Goal: Task Accomplishment & Management: Manage account settings

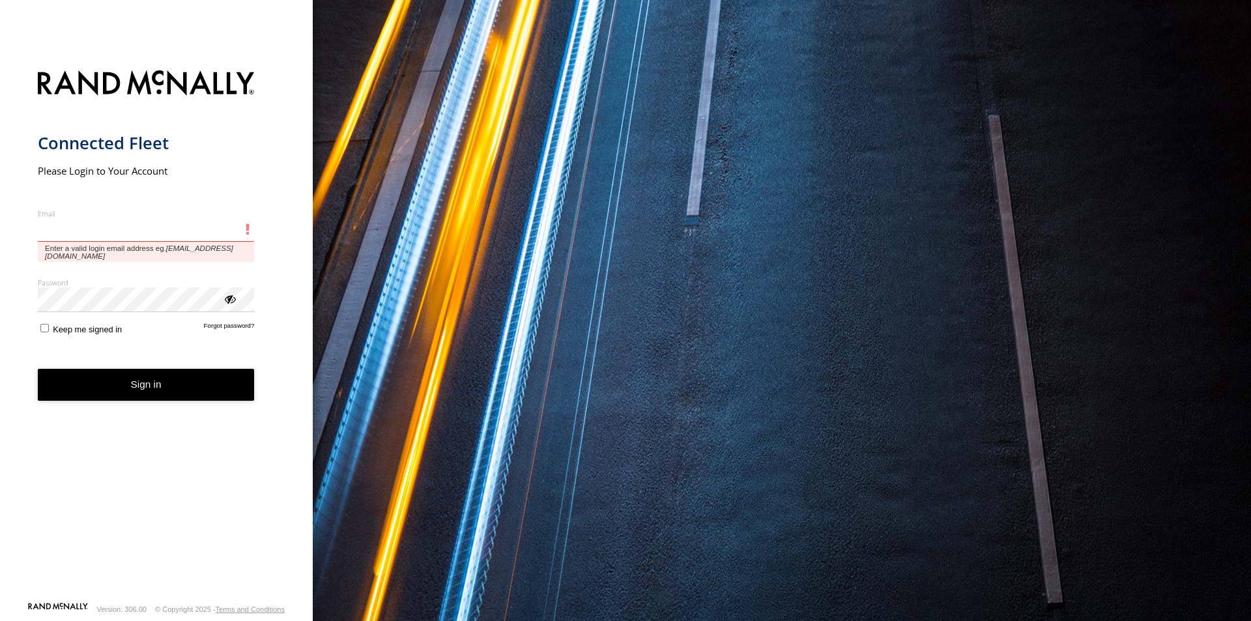
click at [138, 236] on input "Email" at bounding box center [146, 229] width 217 height 23
type input "**********"
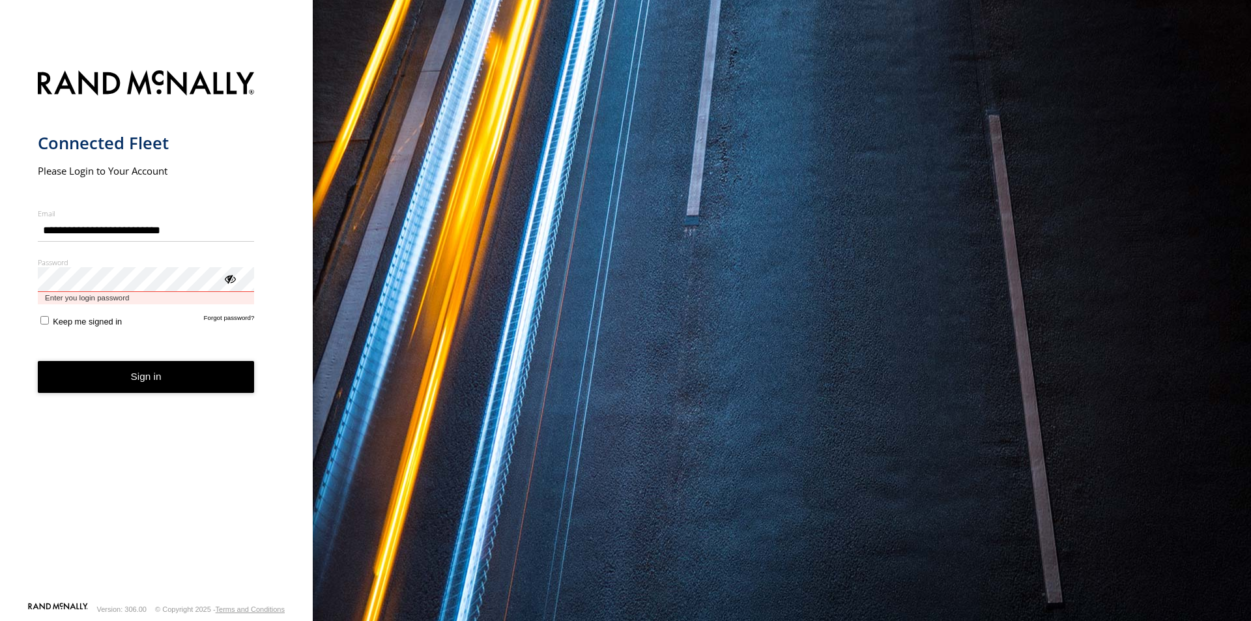
click at [38, 361] on button "Sign in" at bounding box center [146, 377] width 217 height 32
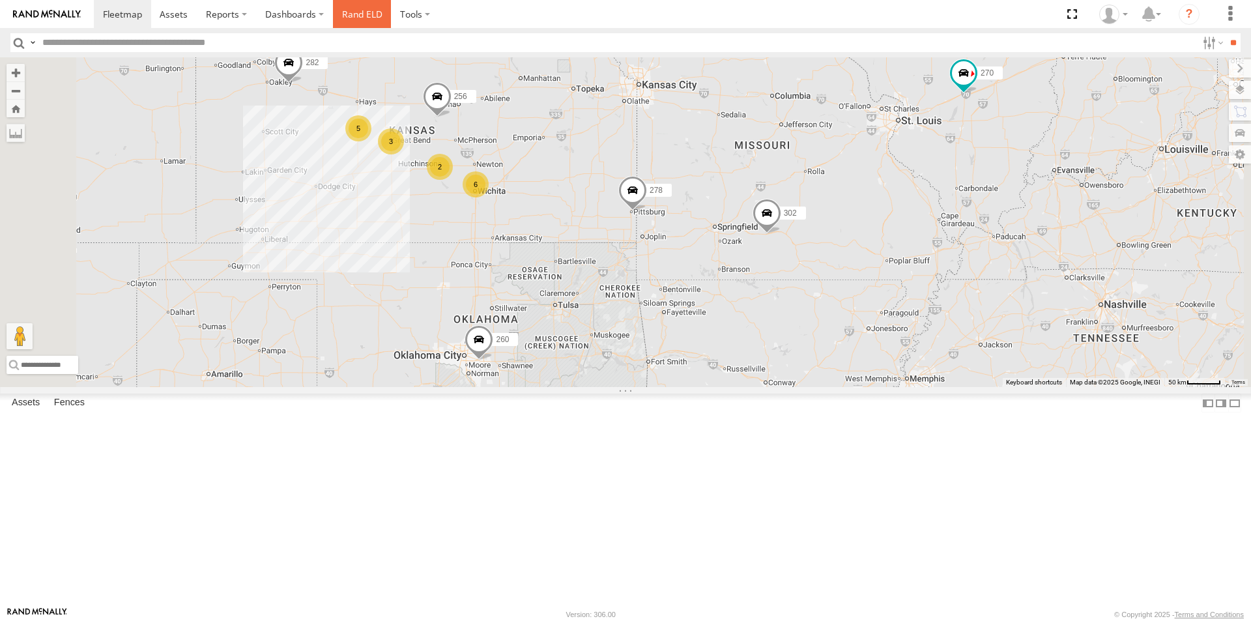
click at [364, 15] on link "Rand ELD" at bounding box center [362, 14] width 59 height 28
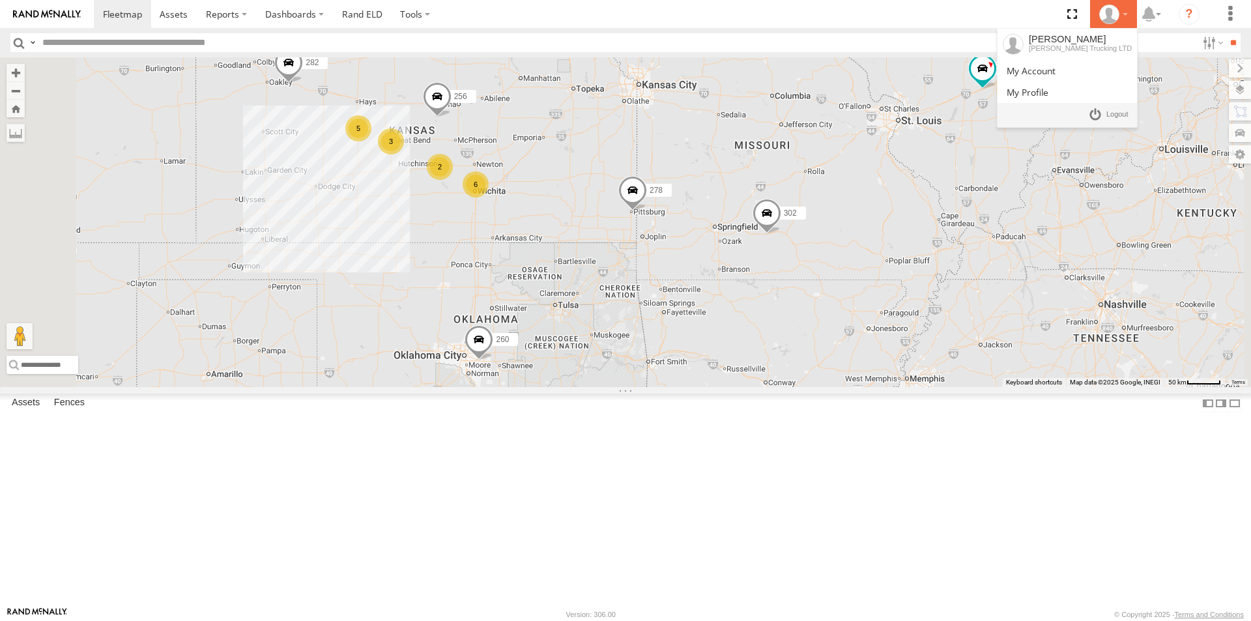
click at [1128, 19] on div at bounding box center [1114, 15] width 38 height 20
click at [1122, 113] on span at bounding box center [1118, 115] width 22 height 14
